Goal: Task Accomplishment & Management: Use online tool/utility

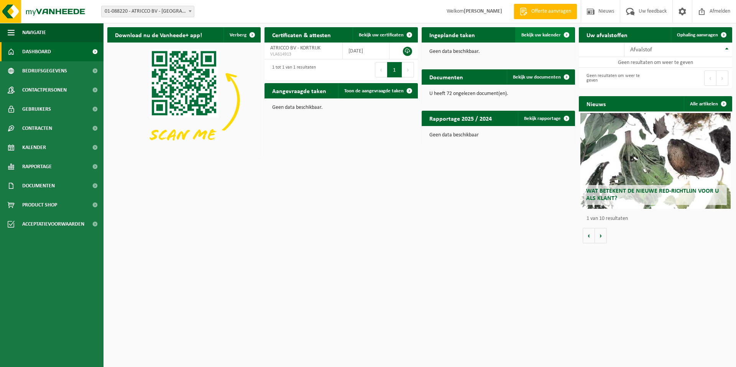
click at [542, 37] on span "Bekijk uw kalender" at bounding box center [542, 35] width 40 height 5
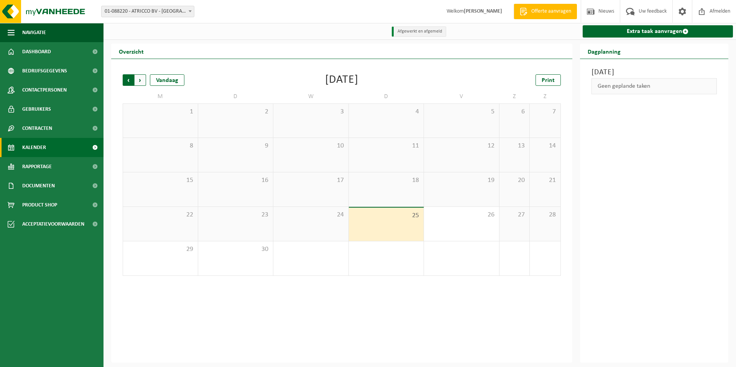
click at [140, 77] on span "Volgende" at bounding box center [141, 80] width 12 height 12
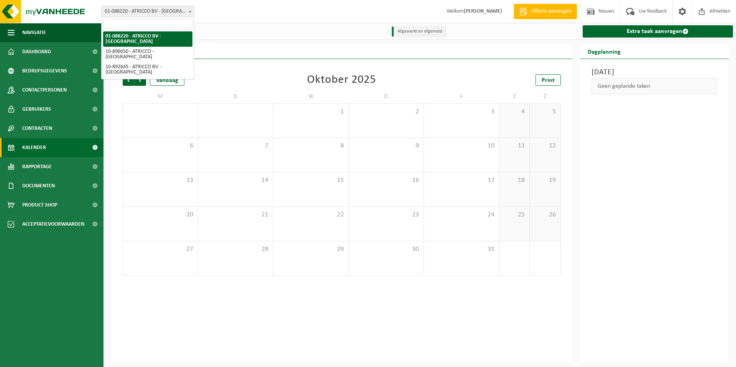
click at [191, 10] on span at bounding box center [190, 11] width 8 height 10
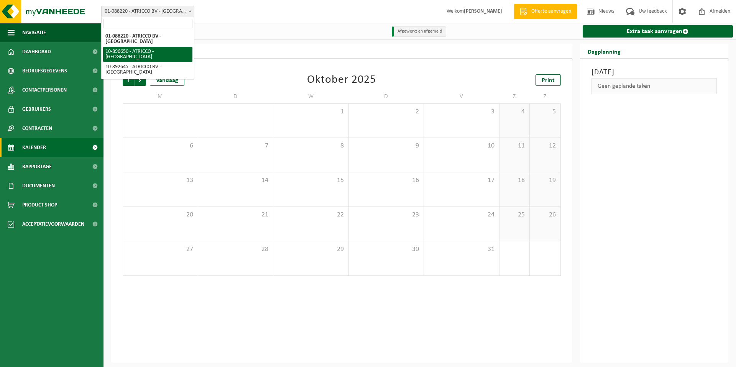
select select "117404"
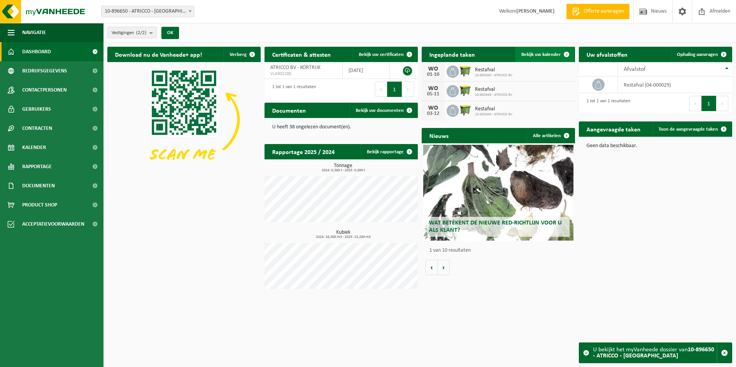
click at [539, 52] on span "Bekijk uw kalender" at bounding box center [542, 54] width 40 height 5
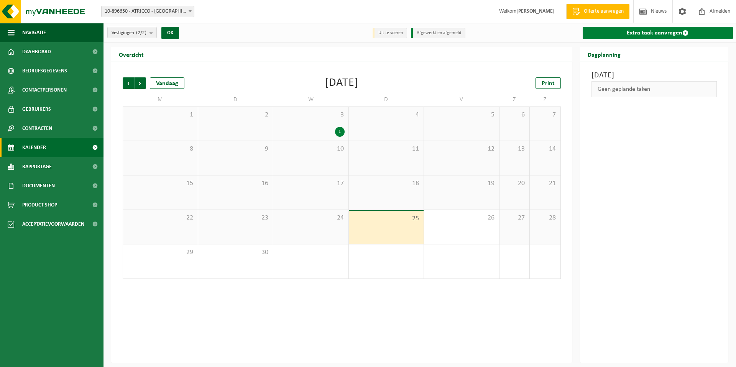
click at [685, 30] on span at bounding box center [686, 33] width 6 height 6
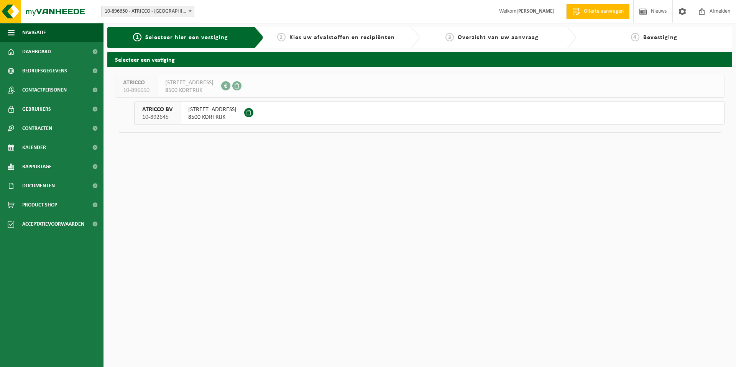
click at [171, 110] on span "ATRICCO BV" at bounding box center [157, 110] width 30 height 8
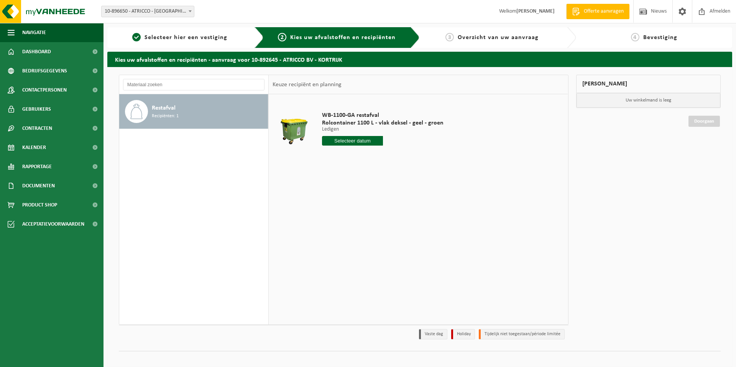
click at [345, 140] on input "text" at bounding box center [352, 141] width 61 height 10
click at [408, 157] on icon at bounding box center [409, 158] width 12 height 12
